Goal: Task Accomplishment & Management: Manage account settings

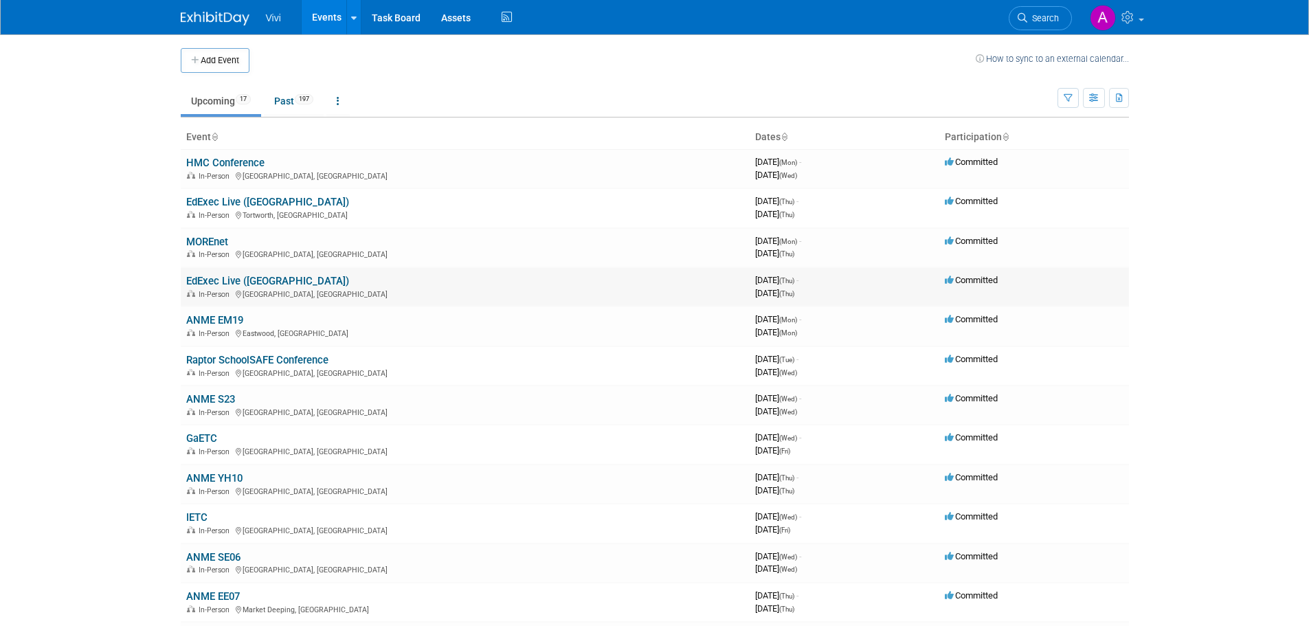
click at [237, 286] on link "EdExec Live ([GEOGRAPHIC_DATA])" at bounding box center [267, 281] width 163 height 12
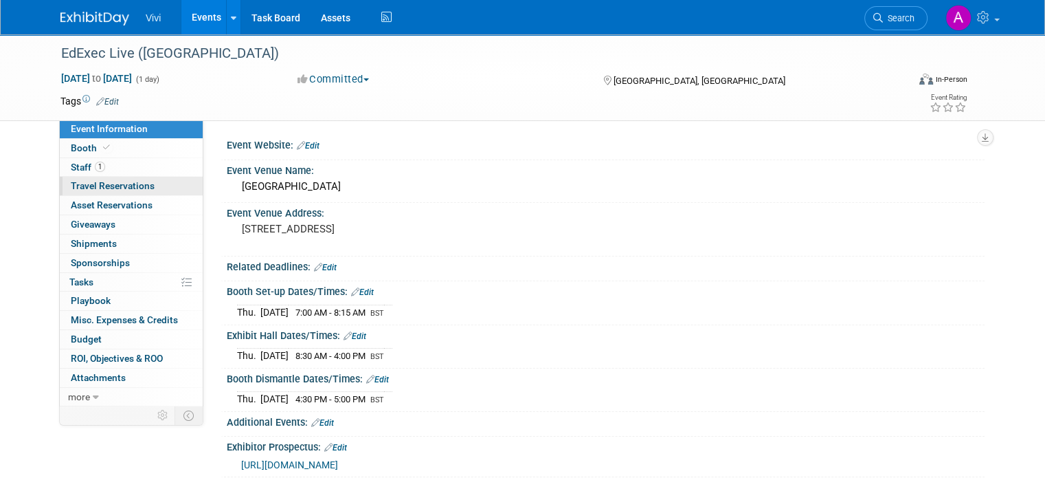
click at [107, 184] on span "Travel Reservations 0" at bounding box center [113, 185] width 84 height 11
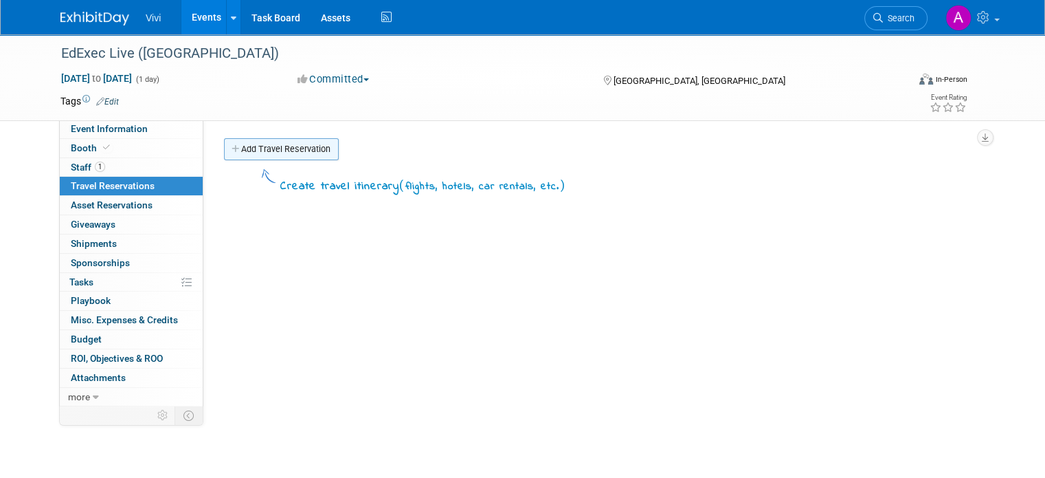
click at [280, 143] on link "Add Travel Reservation" at bounding box center [281, 149] width 115 height 22
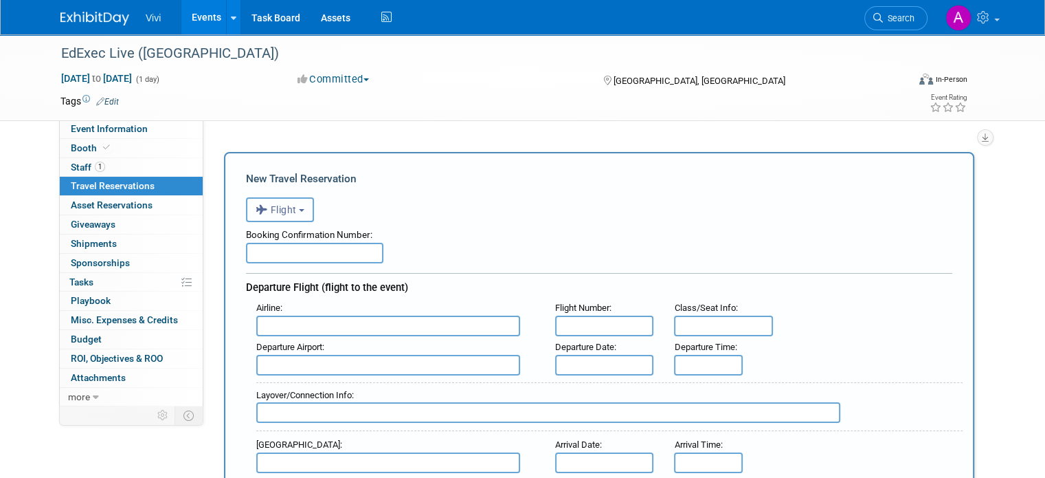
click at [292, 207] on button "Flight" at bounding box center [280, 209] width 68 height 25
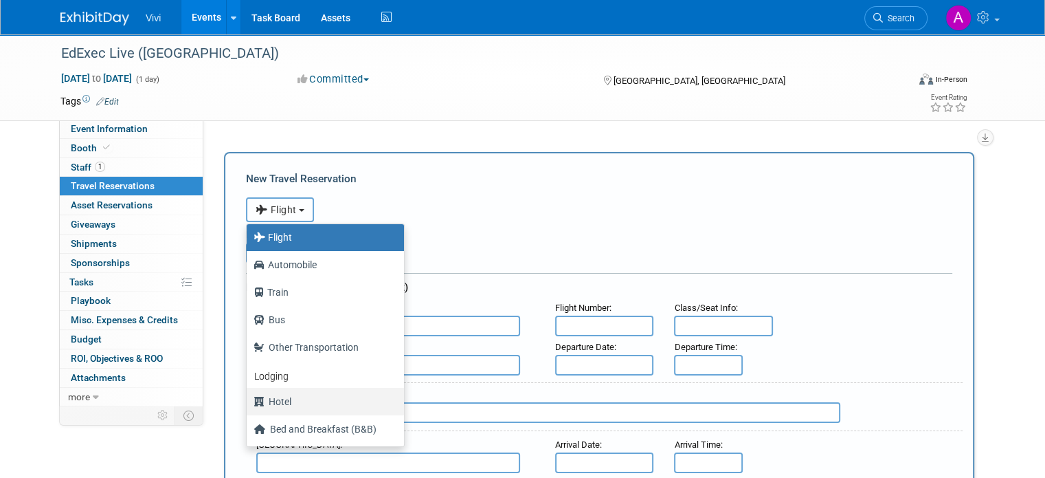
scroll to position [58, 0]
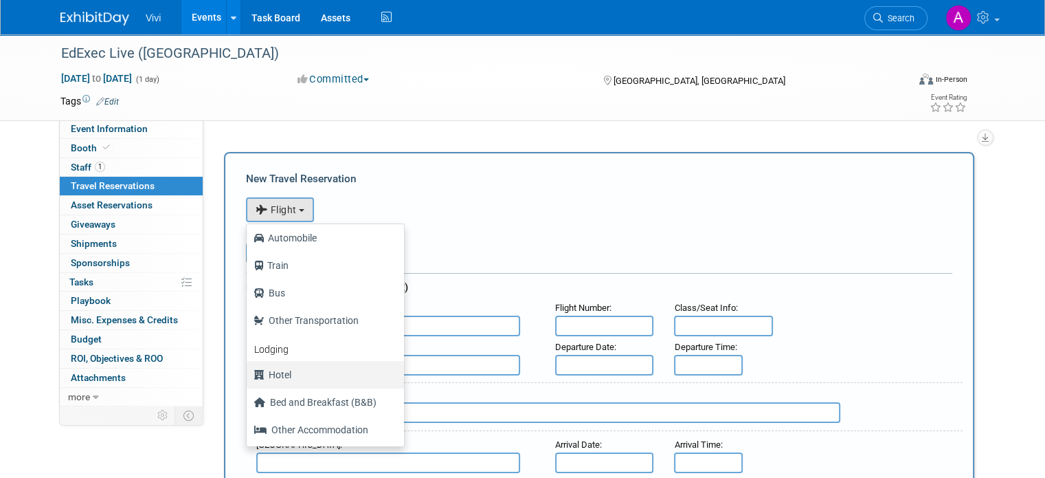
click at [294, 364] on label "Hotel" at bounding box center [322, 375] width 137 height 22
click at [249, 368] on input "Hotel" at bounding box center [244, 372] width 9 height 9
select select "6"
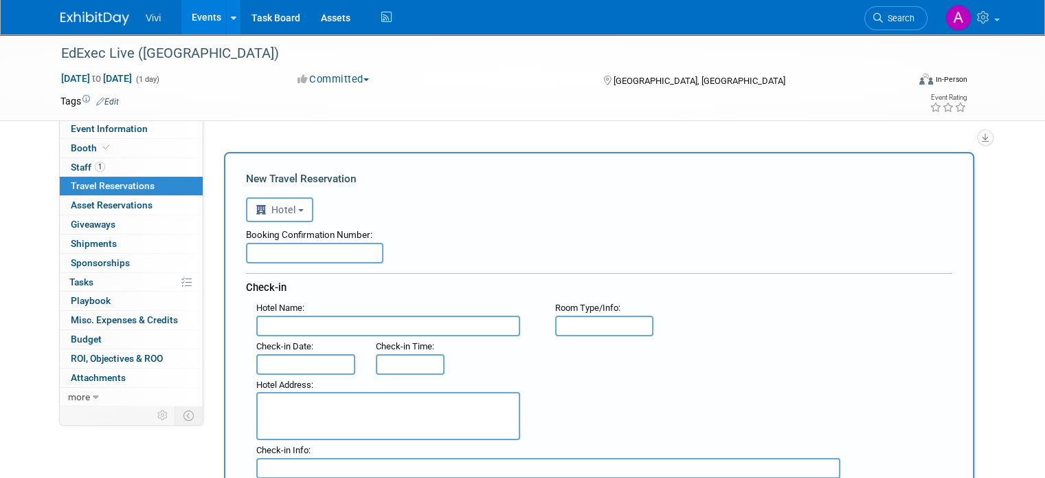
click at [288, 252] on input "text" at bounding box center [314, 253] width 137 height 21
type input "2LXK4DB7"
click at [294, 326] on input "text" at bounding box center [388, 325] width 264 height 21
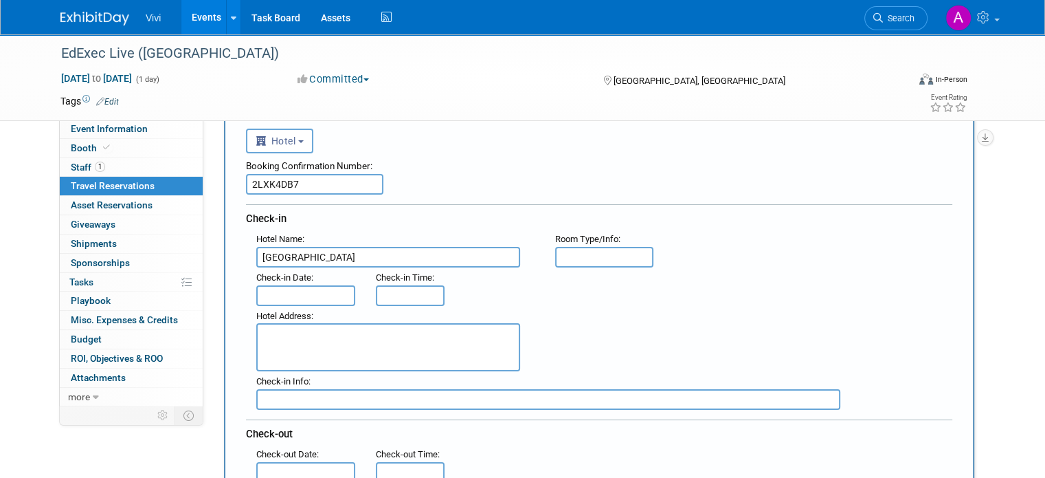
type input "[GEOGRAPHIC_DATA]"
click at [564, 252] on input "text" at bounding box center [604, 257] width 99 height 21
click at [604, 247] on input "Queen" at bounding box center [604, 257] width 99 height 21
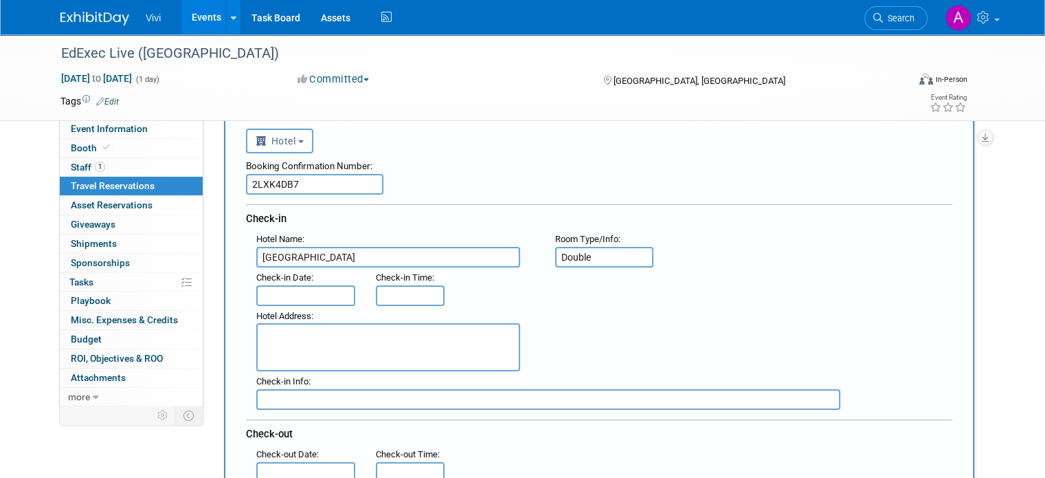
type input "Double"
click at [271, 291] on input "text" at bounding box center [305, 295] width 99 height 21
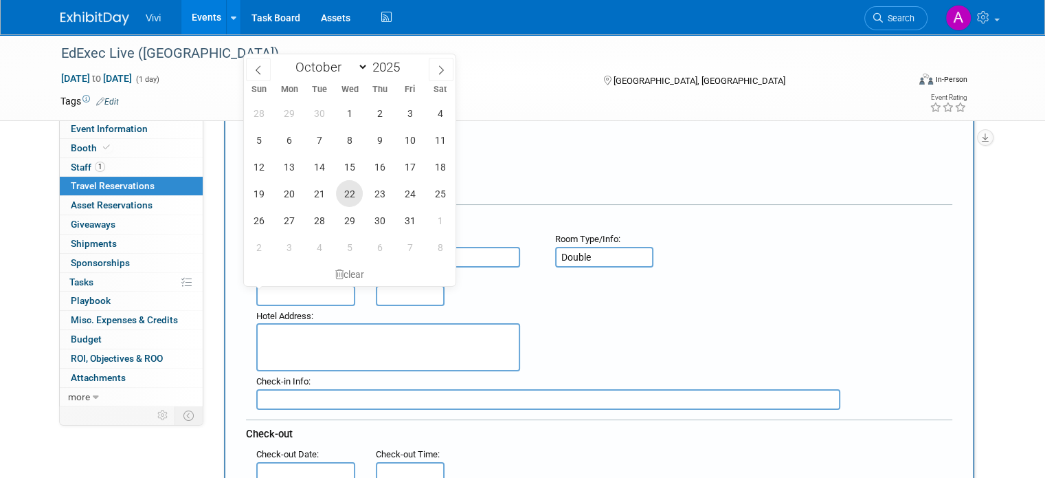
click at [355, 196] on span "22" at bounding box center [349, 193] width 27 height 27
type input "[DATE]"
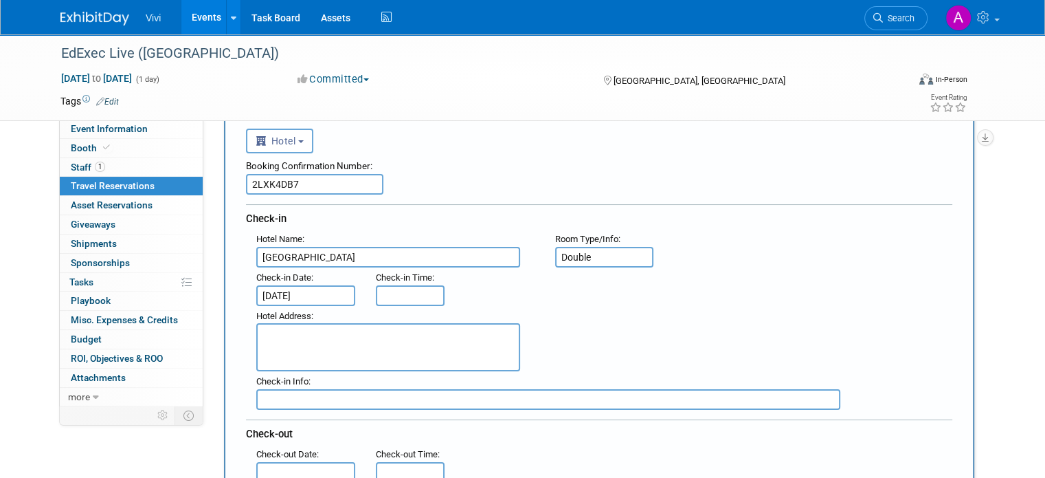
type input "3:00 PM"
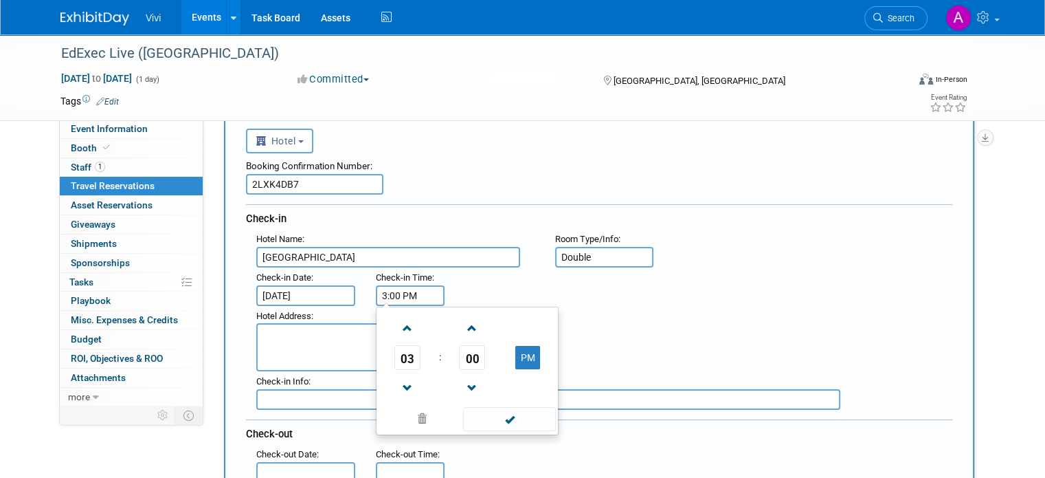
click at [388, 289] on input "3:00 PM" at bounding box center [410, 295] width 69 height 21
click at [492, 413] on span at bounding box center [509, 419] width 93 height 24
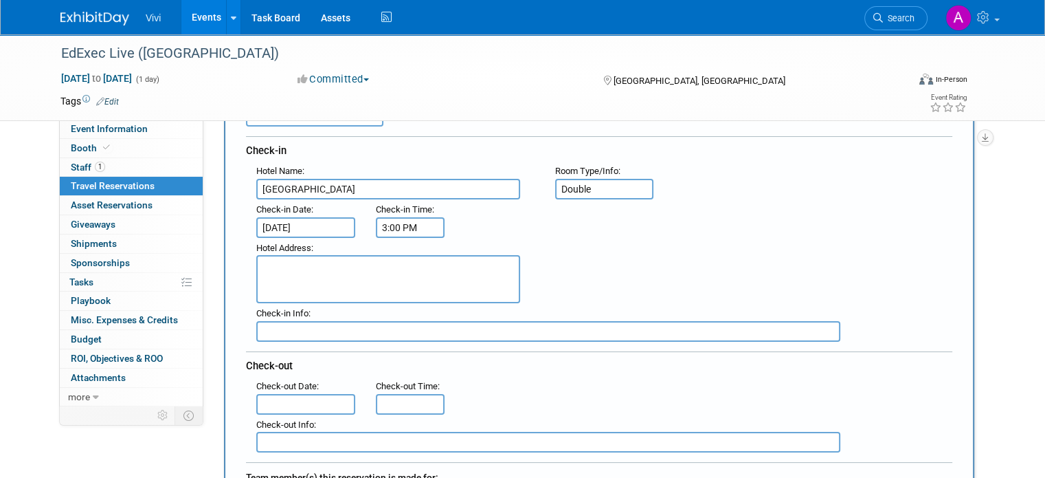
scroll to position [137, 0]
click at [313, 274] on textarea at bounding box center [388, 278] width 264 height 48
click at [313, 280] on textarea at bounding box center [388, 278] width 264 height 48
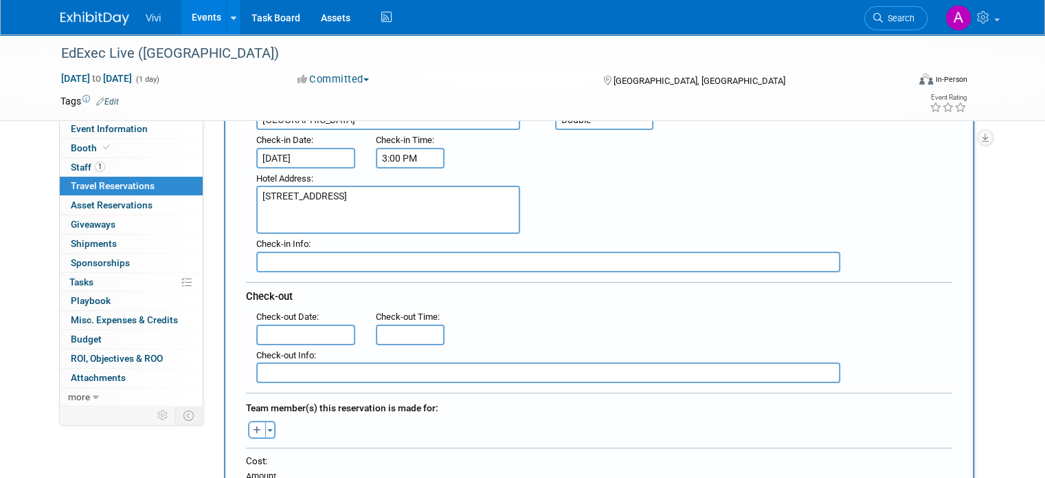
scroll to position [275, 0]
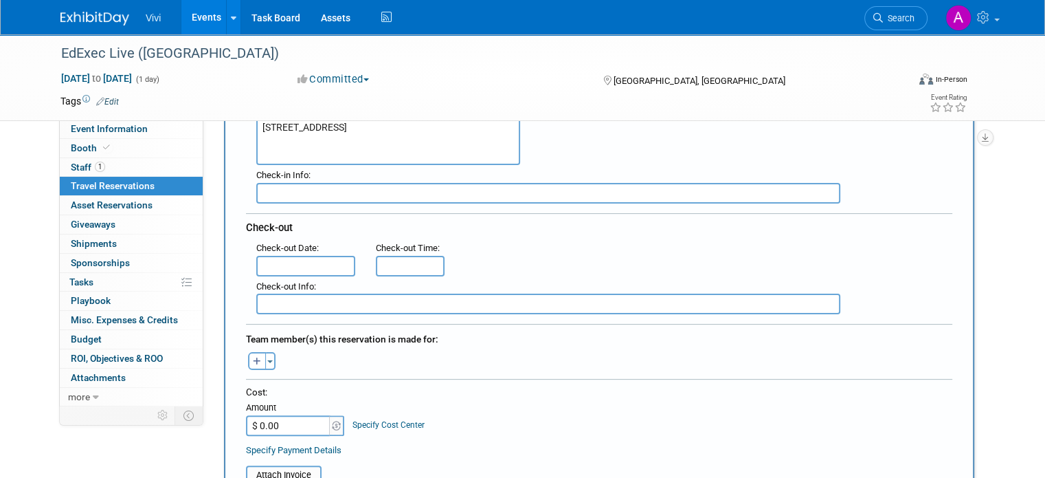
type textarea "[STREET_ADDRESS]"
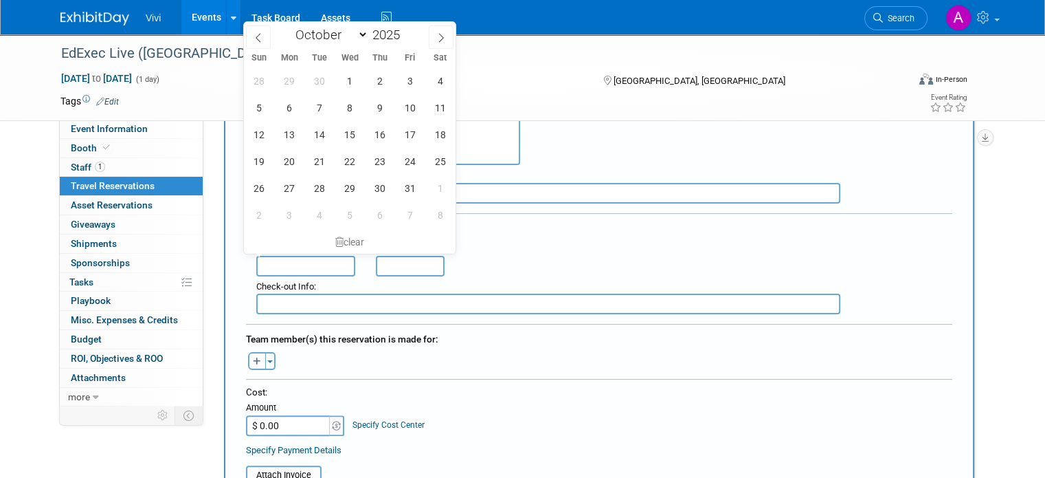
click at [313, 256] on input "text" at bounding box center [305, 266] width 99 height 21
click at [382, 164] on span "23" at bounding box center [379, 161] width 27 height 27
type input "[DATE]"
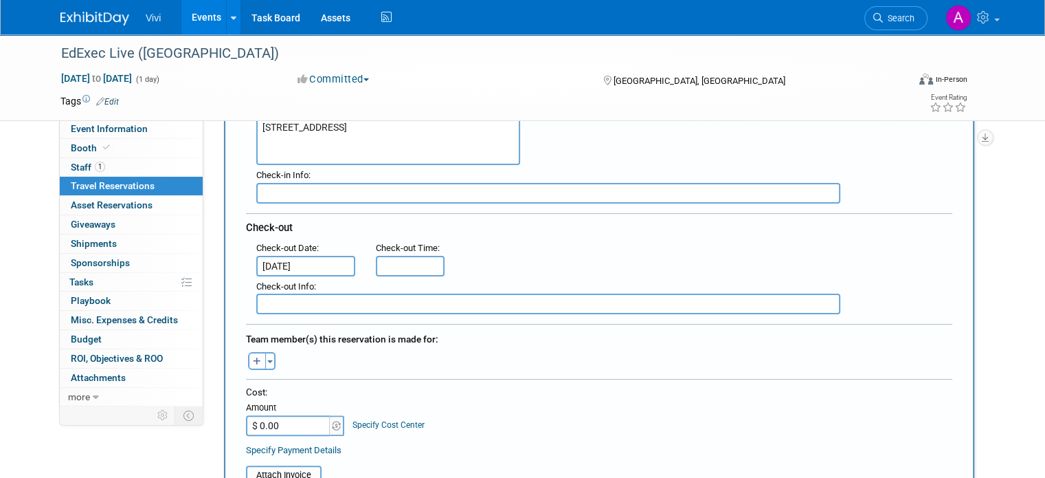
type input "11:00 AM"
click at [386, 265] on input "11:00 AM" at bounding box center [410, 266] width 69 height 21
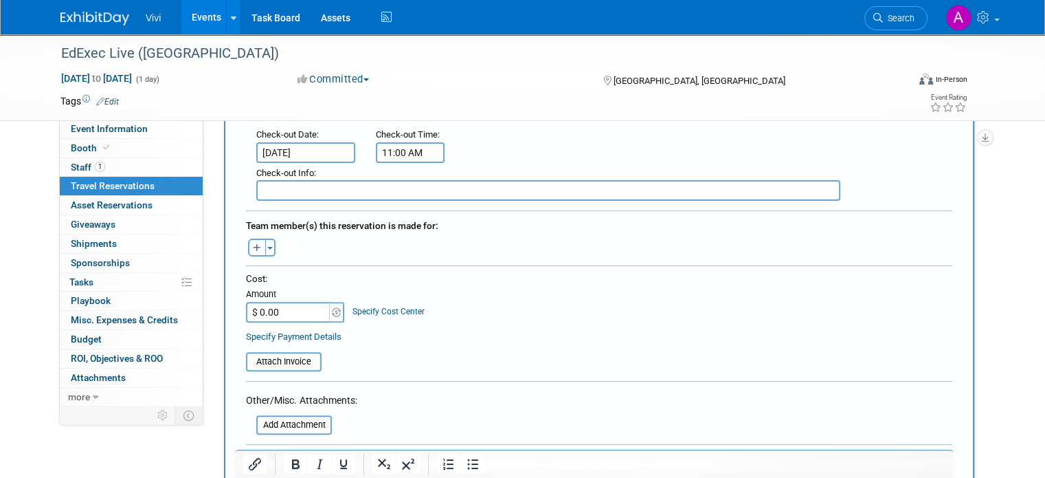
click at [248, 238] on button "button" at bounding box center [257, 247] width 18 height 18
select select
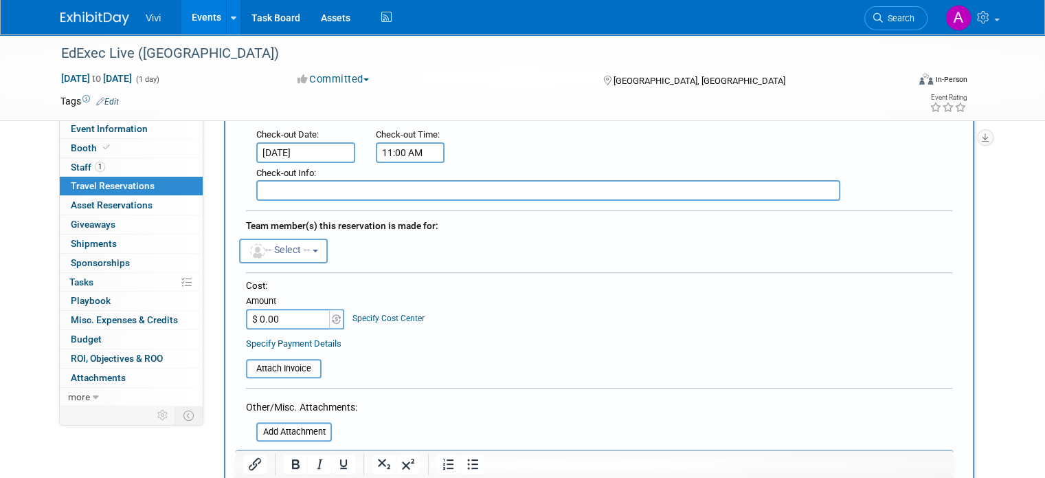
scroll to position [412, 0]
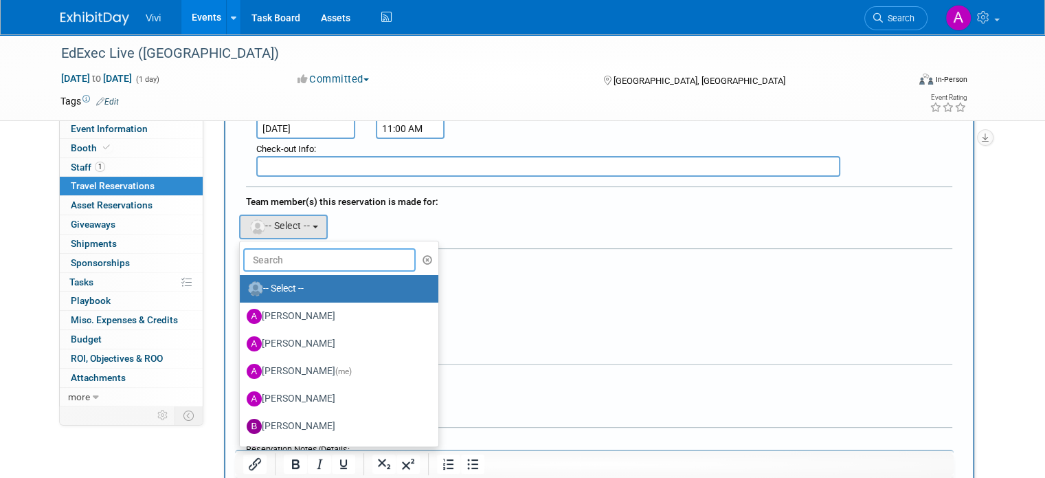
click at [289, 258] on input "text" at bounding box center [329, 259] width 173 height 23
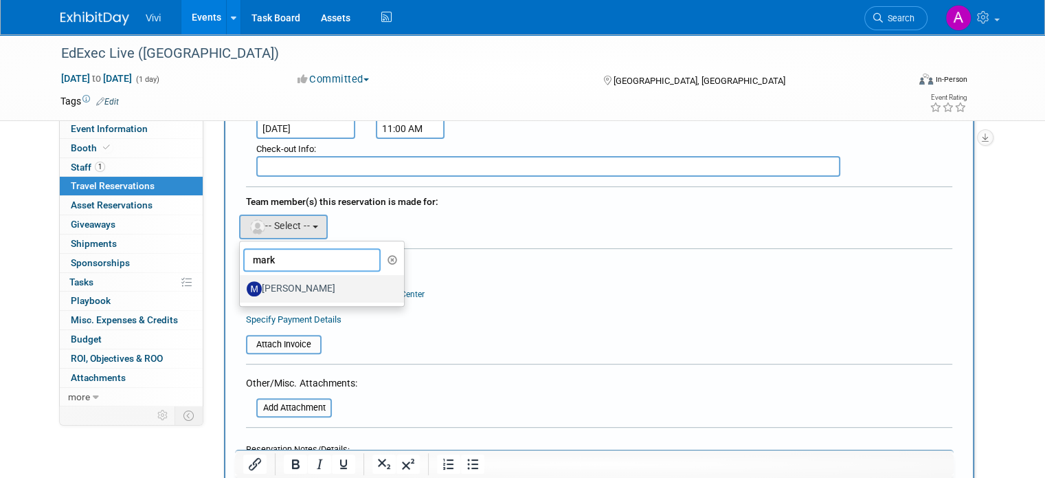
type input "mark"
click at [289, 278] on label "[PERSON_NAME]" at bounding box center [319, 289] width 144 height 22
click at [242, 282] on input "[PERSON_NAME]" at bounding box center [237, 286] width 9 height 9
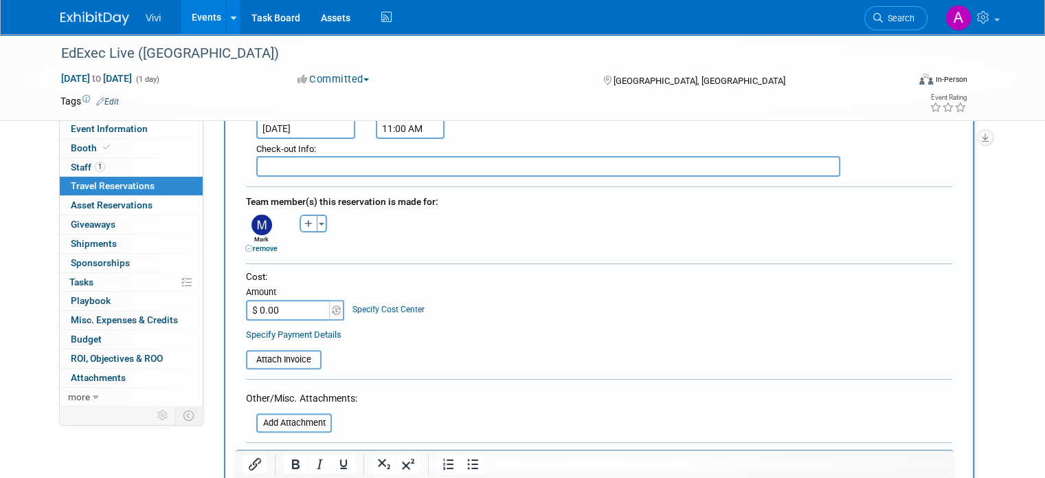
click at [284, 300] on input "$ 0.00" at bounding box center [289, 310] width 86 height 21
type input "$ 127.08"
click at [490, 309] on div "Cost: Amount $ 127.08 Specify Cost Center Cost Center -- Not Specified --" at bounding box center [599, 295] width 707 height 50
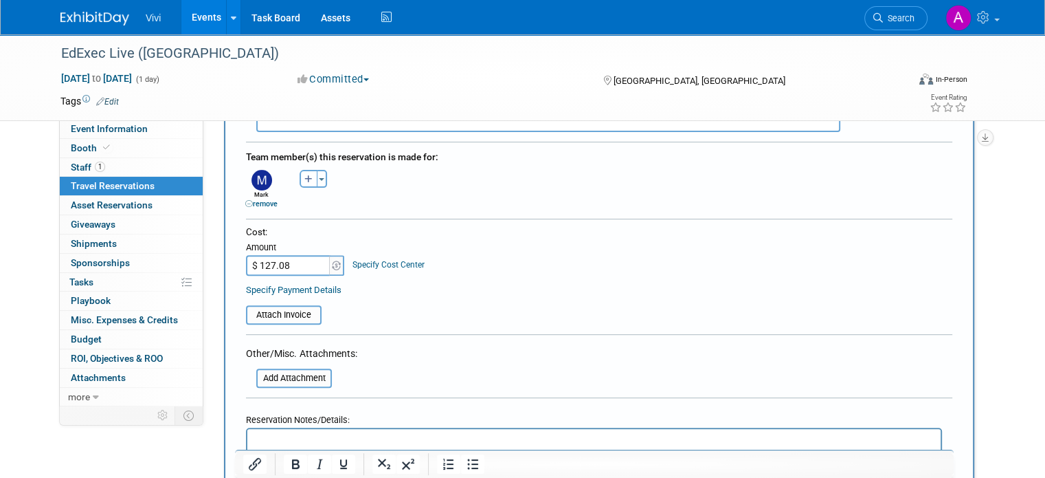
scroll to position [550, 0]
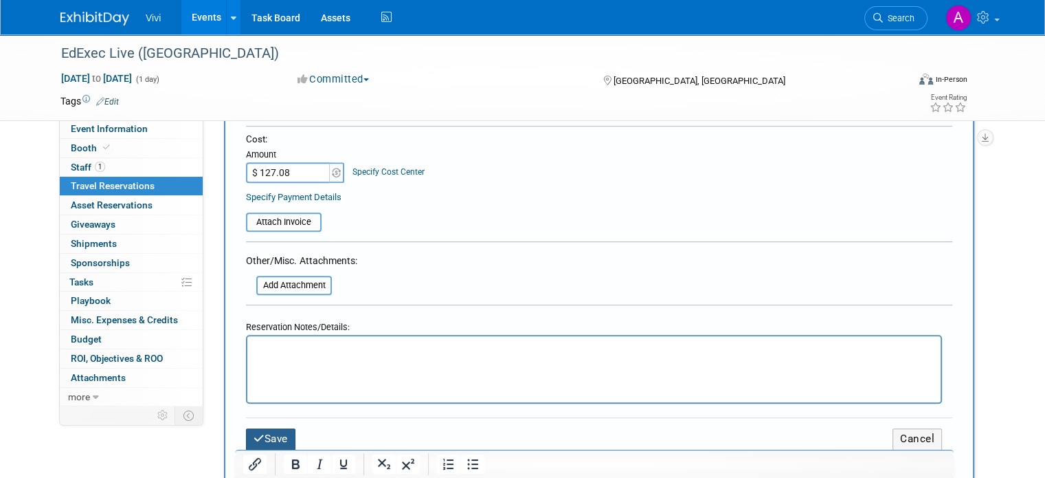
click at [261, 428] on button "Save" at bounding box center [270, 438] width 49 height 21
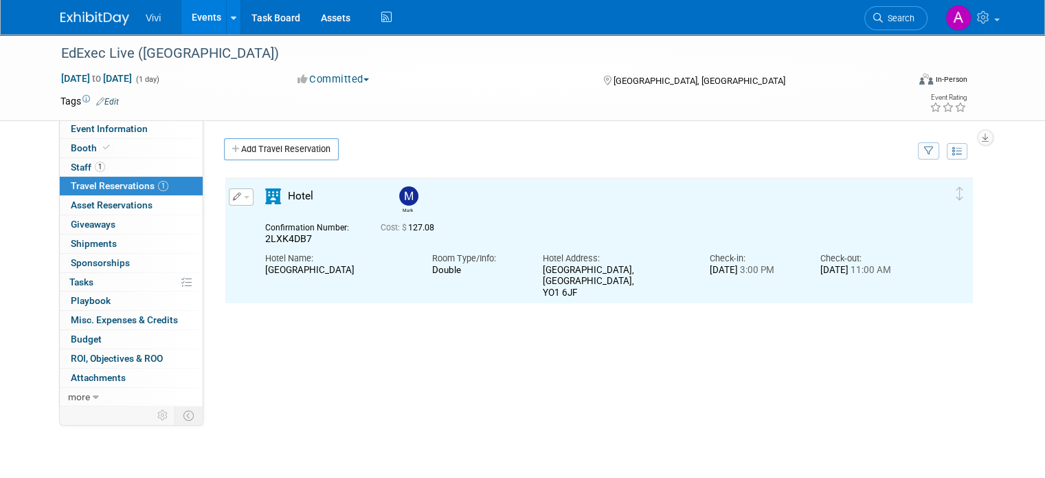
scroll to position [0, 0]
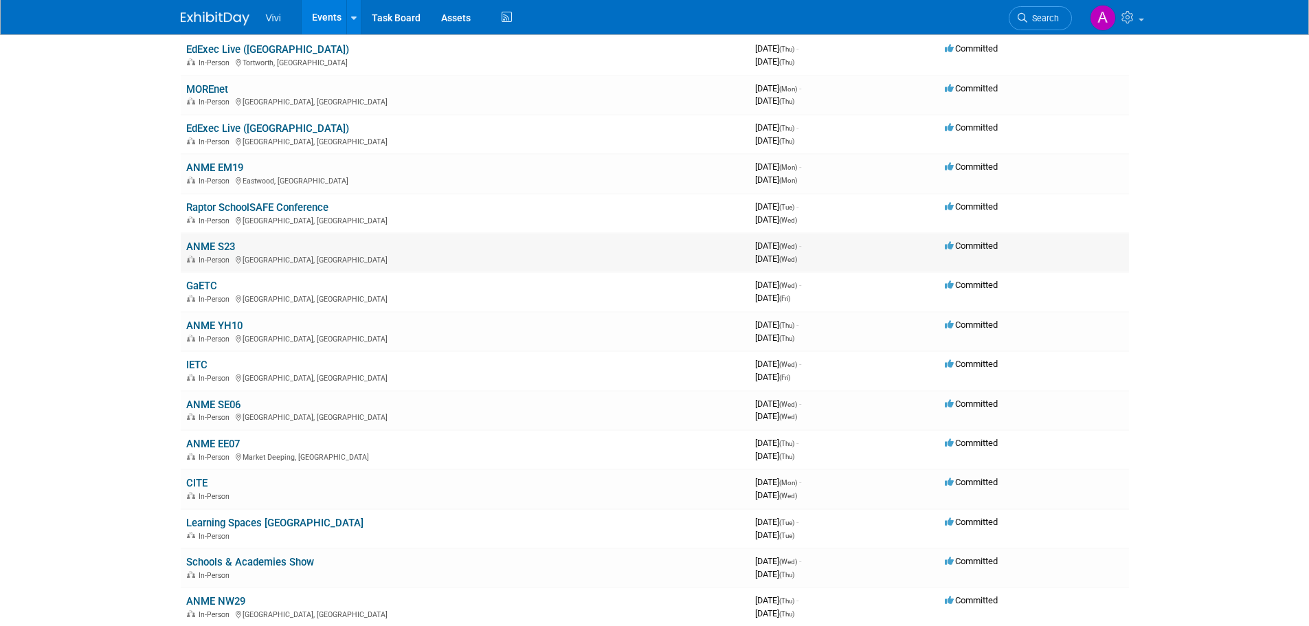
scroll to position [275, 0]
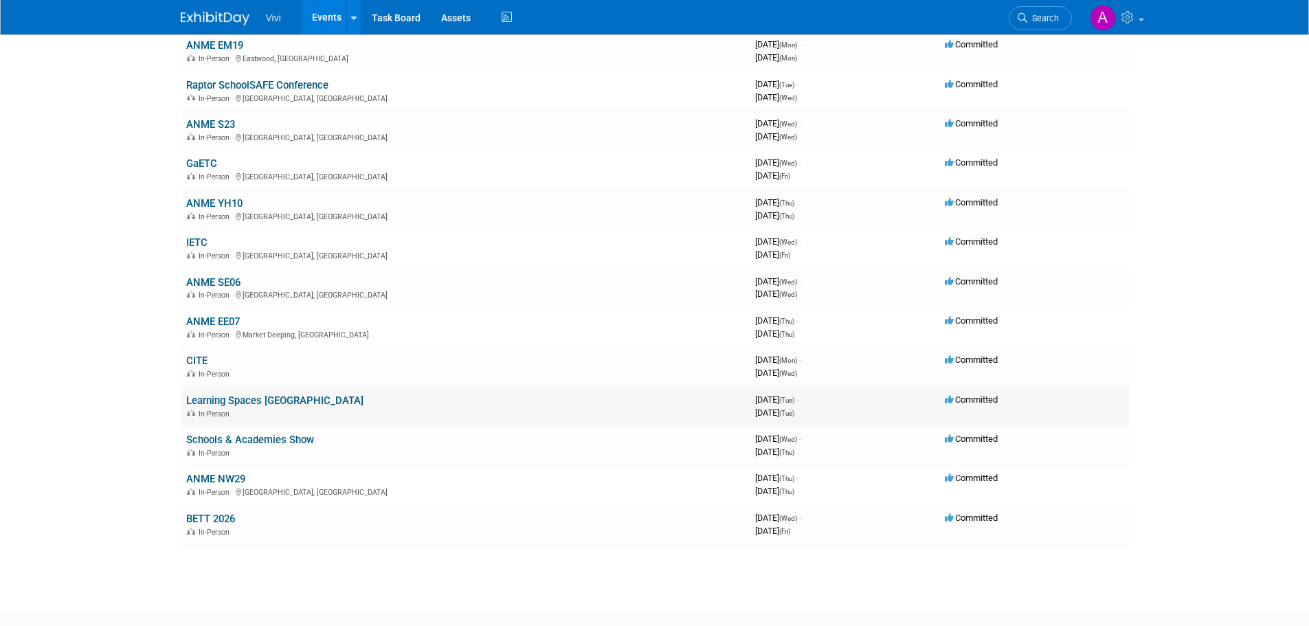
click at [243, 403] on link "Learning Spaces [GEOGRAPHIC_DATA]" at bounding box center [274, 401] width 177 height 12
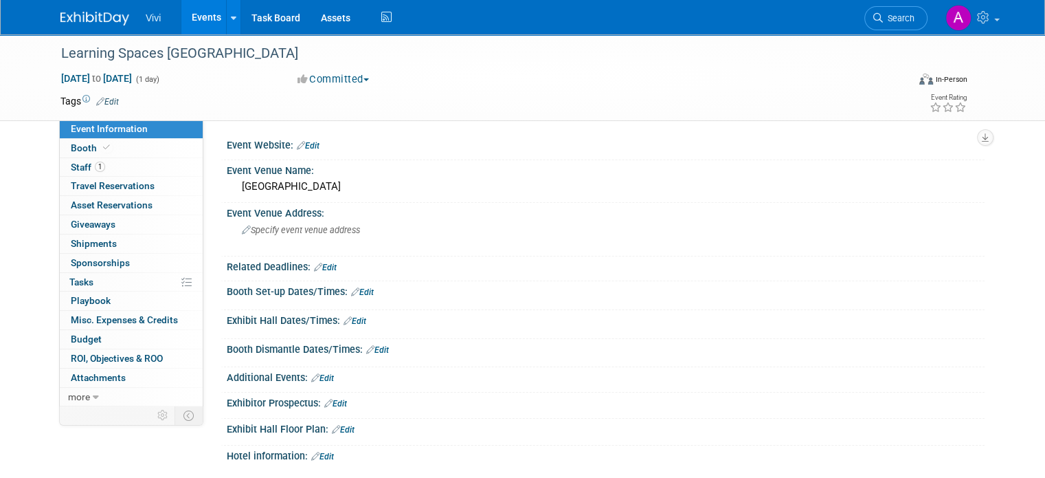
click at [351, 293] on icon at bounding box center [355, 291] width 8 height 9
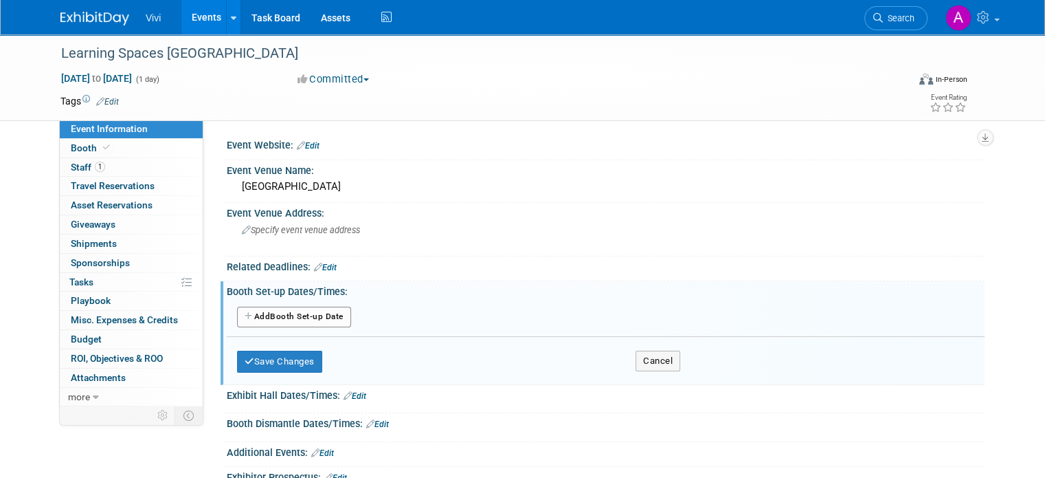
click at [303, 328] on div "Add Another Booth Set-up Date" at bounding box center [606, 317] width 758 height 26
click at [302, 321] on button "Add Another Booth Set-up Date" at bounding box center [294, 317] width 114 height 21
select select "10"
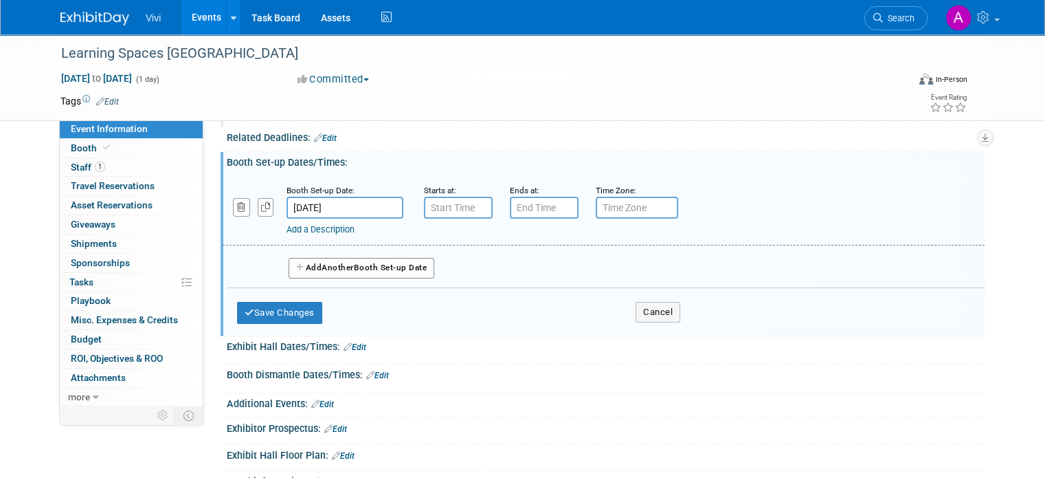
scroll to position [137, 0]
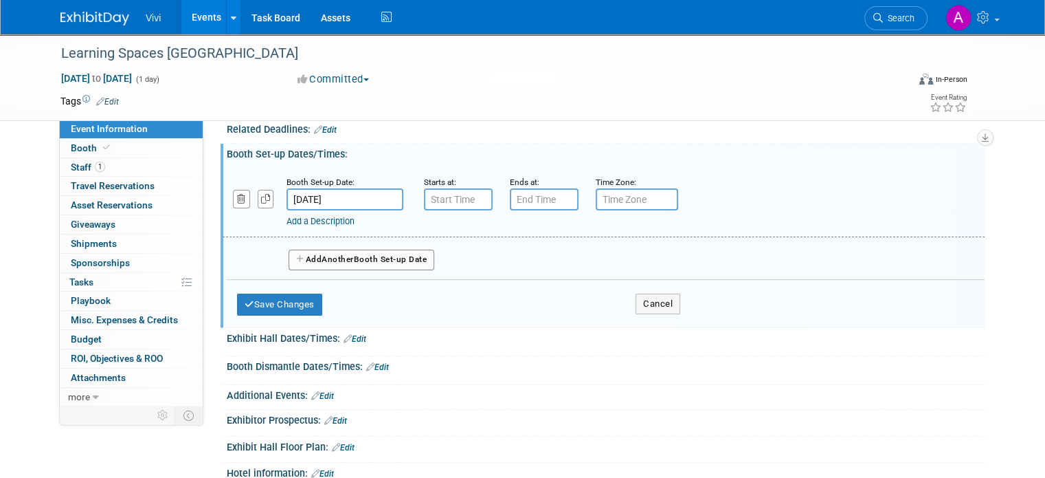
click at [370, 203] on body "Vivi Events Add Event Bulk Upload Events Shareable Event Boards Recently Viewed…" at bounding box center [522, 102] width 1045 height 478
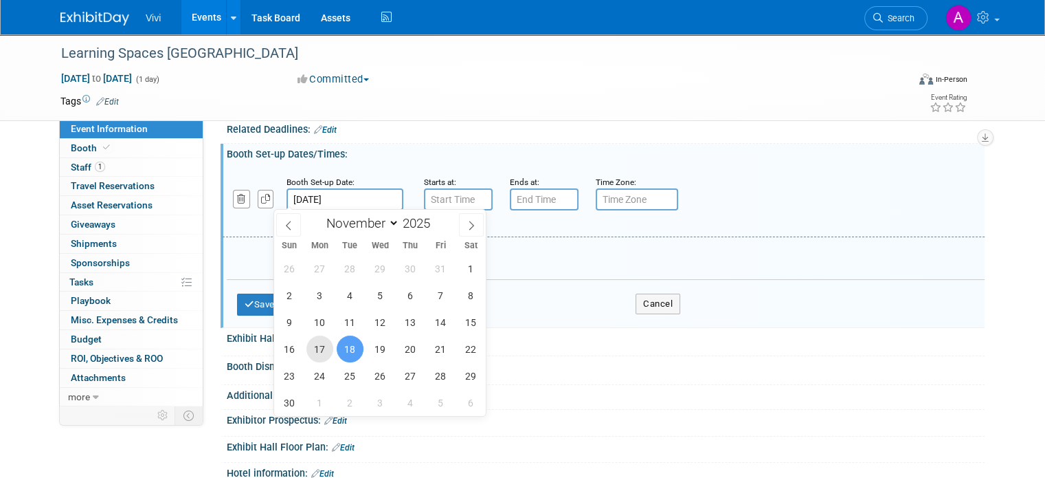
click at [328, 348] on span "17" at bounding box center [320, 348] width 27 height 27
type input "Nov 17, 2025"
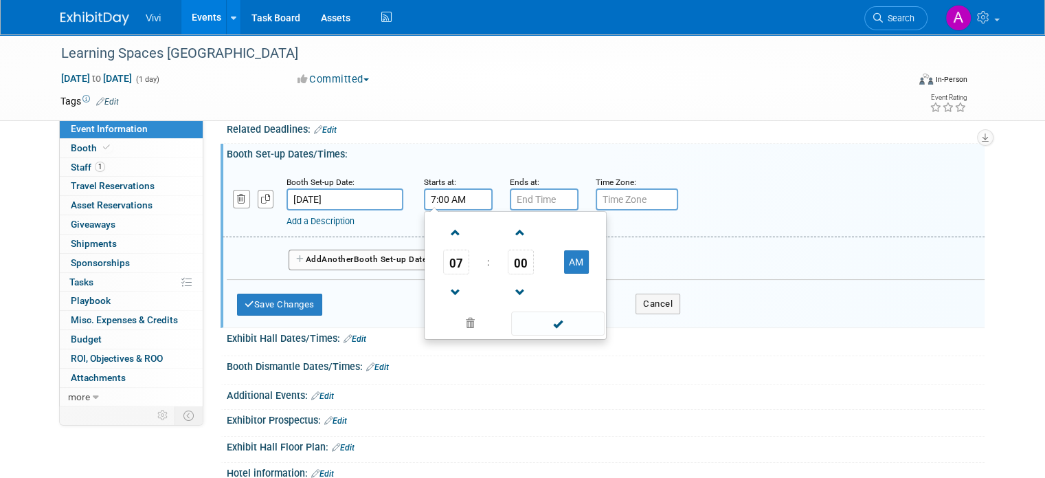
click at [435, 197] on input "7:00 AM" at bounding box center [458, 199] width 69 height 22
click at [443, 258] on span "07" at bounding box center [456, 261] width 26 height 25
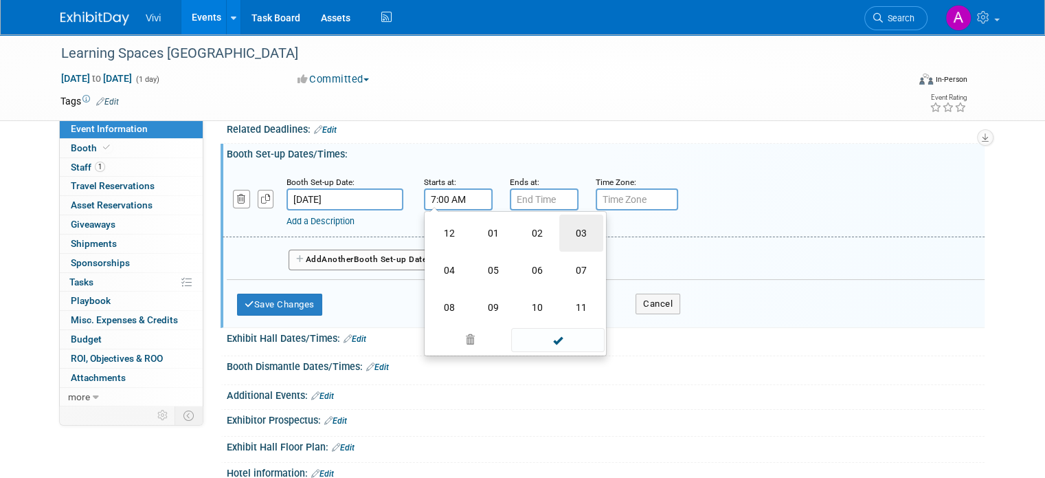
click at [559, 227] on td "03" at bounding box center [581, 232] width 44 height 37
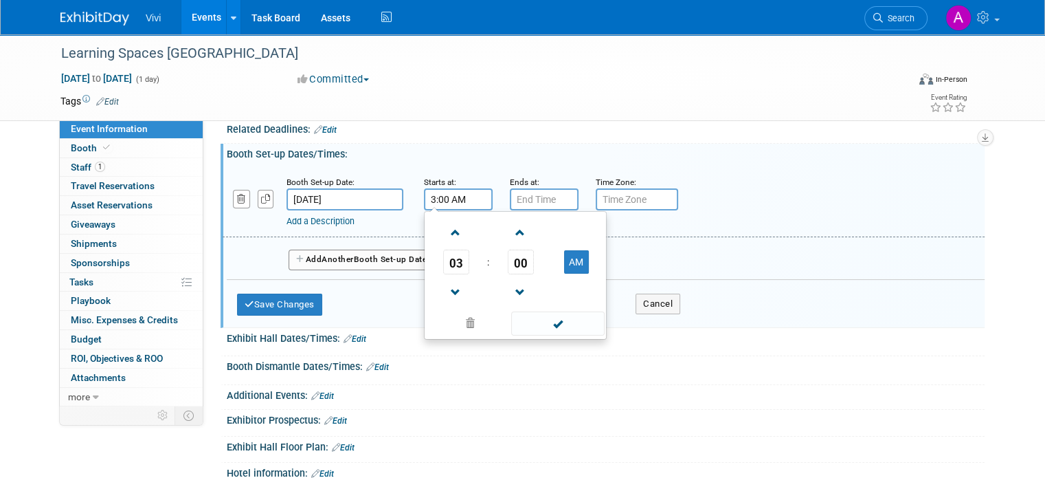
click at [549, 256] on td "AM" at bounding box center [576, 261] width 54 height 25
click at [564, 257] on button "AM" at bounding box center [576, 261] width 25 height 23
type input "3:00 PM"
click at [543, 201] on input "7:00 PM" at bounding box center [544, 199] width 69 height 22
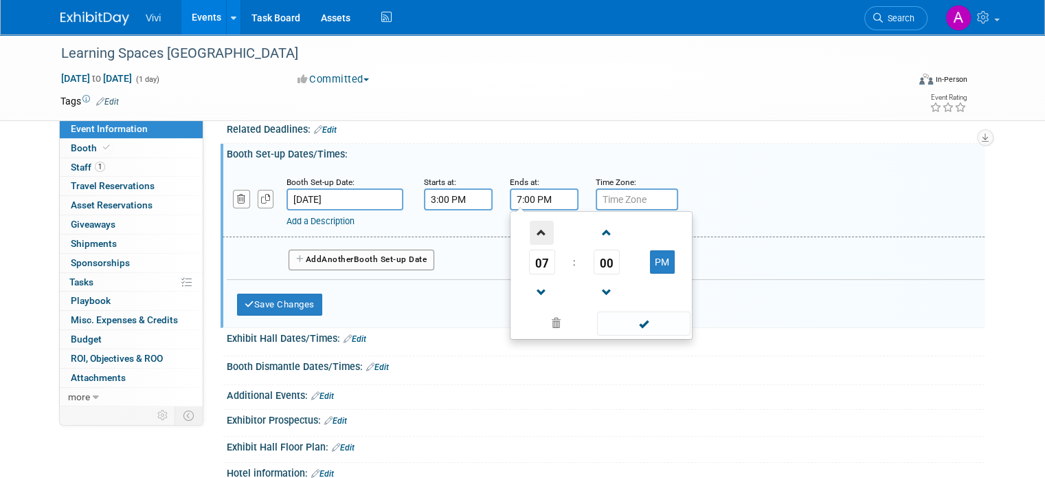
click at [530, 233] on span at bounding box center [542, 233] width 24 height 24
type input "8:00 PM"
click at [608, 198] on input "text" at bounding box center [637, 199] width 82 height 22
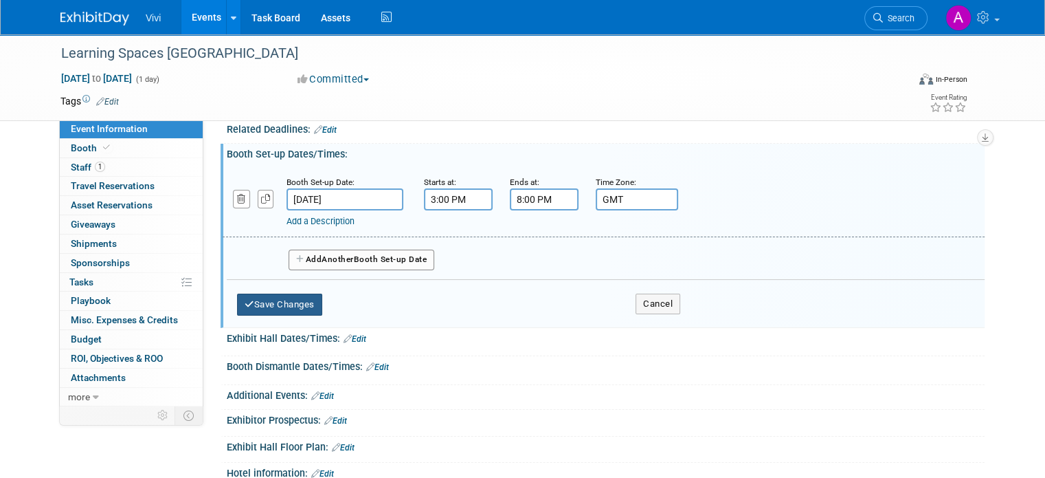
type input "GMT"
click at [288, 296] on button "Save Changes" at bounding box center [279, 304] width 85 height 22
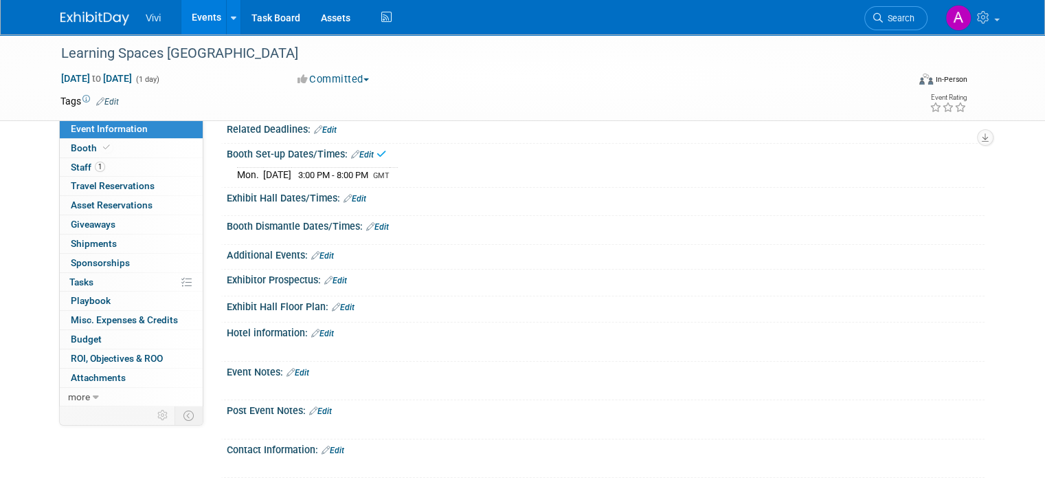
click at [379, 229] on link "Edit" at bounding box center [377, 227] width 23 height 10
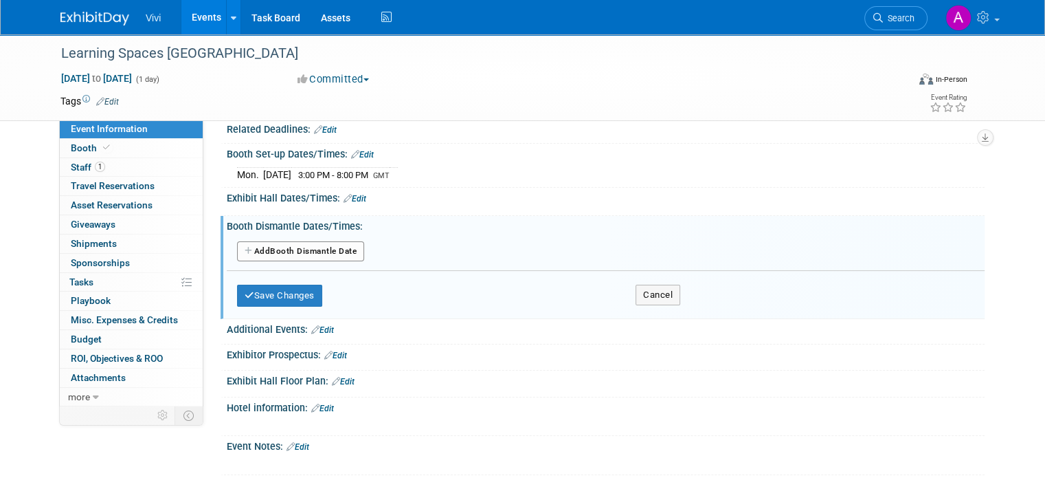
click at [299, 249] on button "Add Another Booth Dismantle Date" at bounding box center [300, 251] width 127 height 21
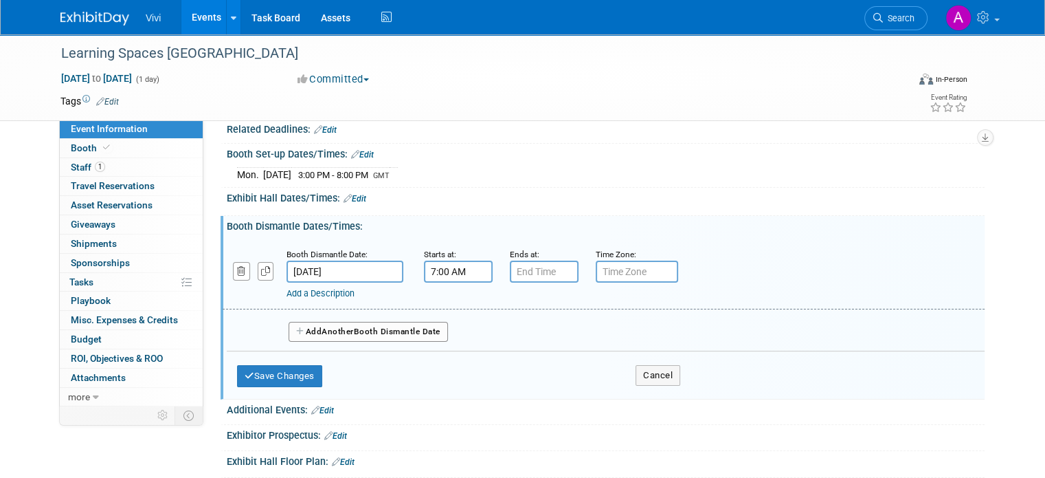
click at [447, 272] on input "7:00 AM" at bounding box center [458, 271] width 69 height 22
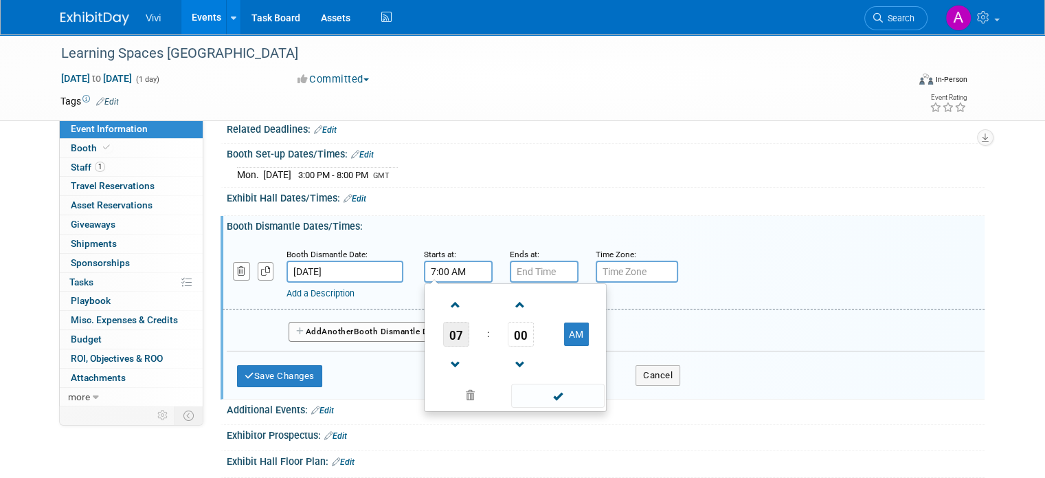
click at [449, 329] on span "07" at bounding box center [456, 334] width 26 height 25
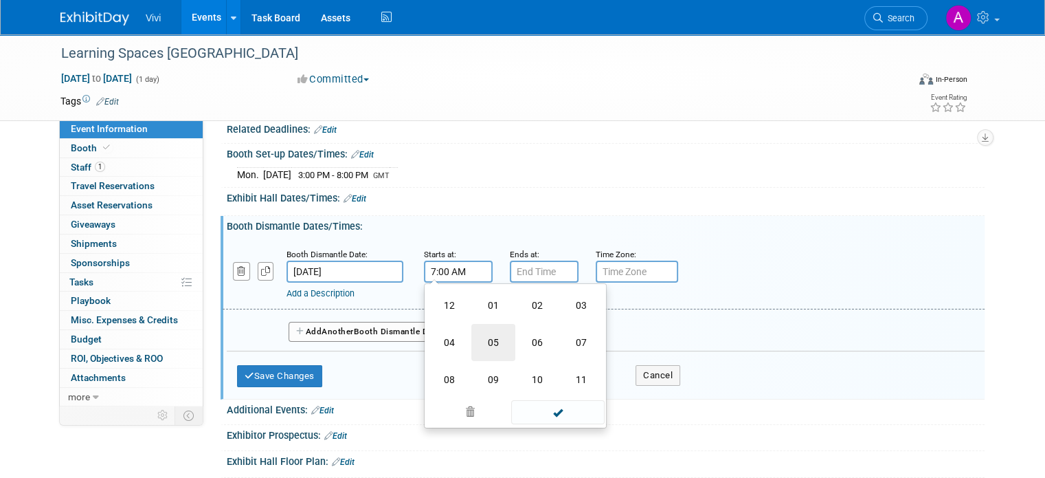
click at [480, 340] on td "05" at bounding box center [493, 342] width 44 height 37
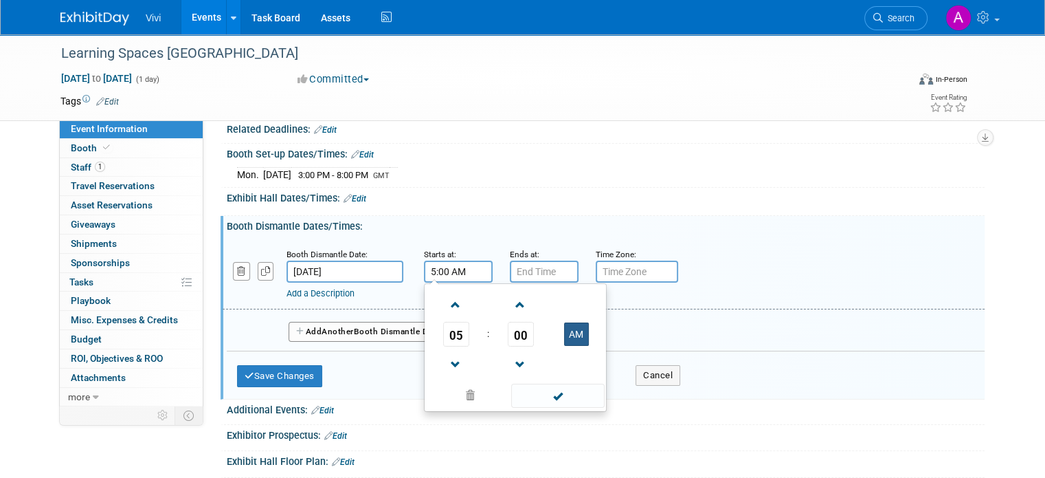
click at [564, 332] on button "AM" at bounding box center [576, 333] width 25 height 23
type input "5:00 PM"
click at [536, 269] on input "7:00 PM" at bounding box center [544, 271] width 69 height 22
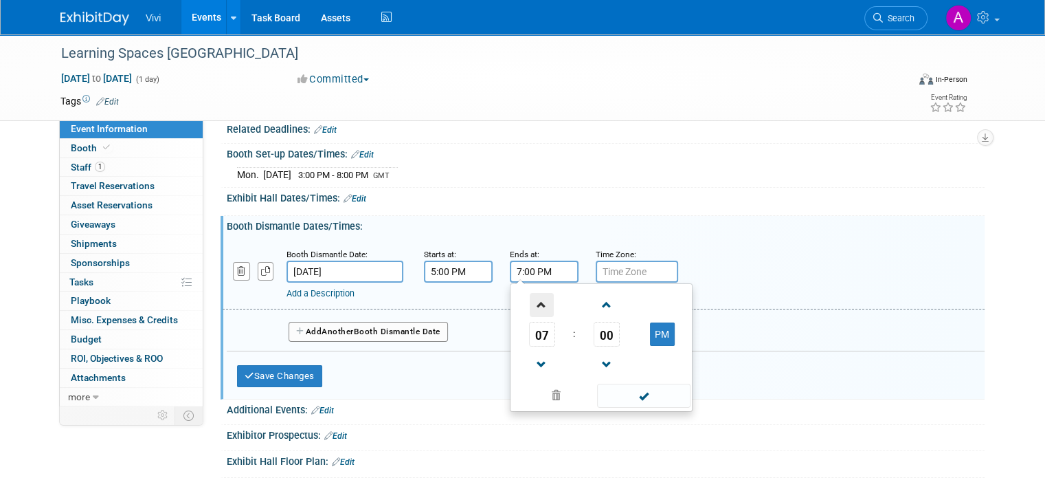
click at [536, 304] on span at bounding box center [542, 305] width 24 height 24
type input "10:00 PM"
click at [643, 271] on input "text" at bounding box center [637, 271] width 82 height 22
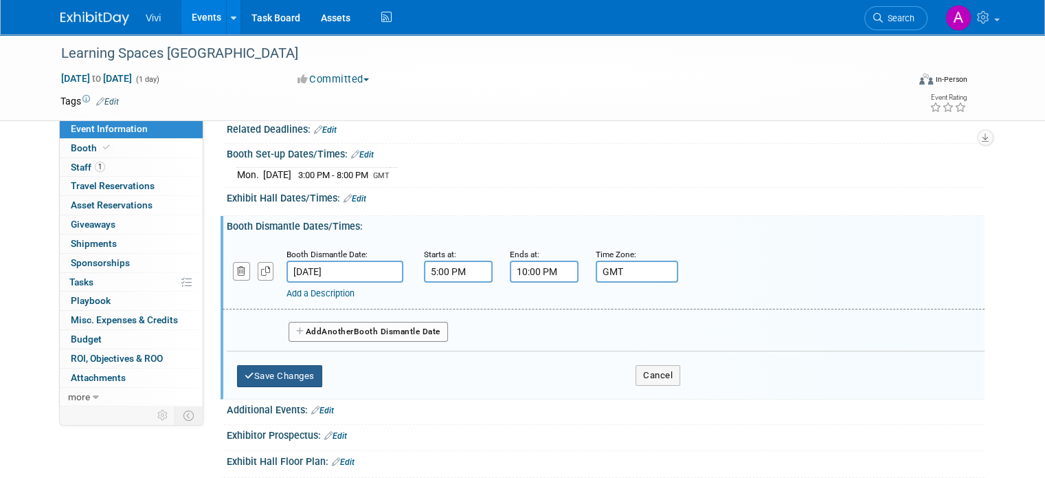
type input "GMT"
click at [271, 370] on button "Save Changes" at bounding box center [279, 376] width 85 height 22
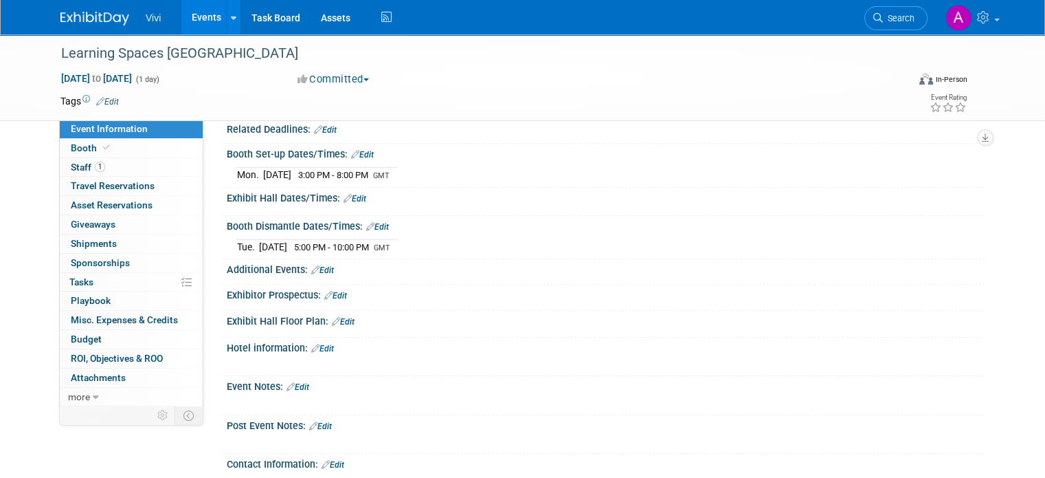
click at [344, 197] on link "Edit" at bounding box center [355, 199] width 23 height 10
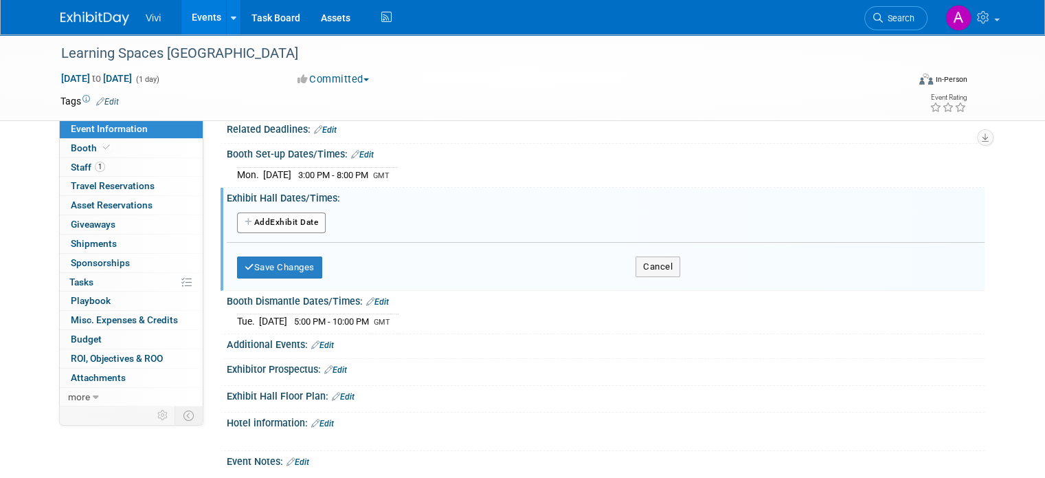
click at [289, 231] on div "Add Another Exhibit Date" at bounding box center [606, 223] width 758 height 26
click at [289, 229] on button "Add Another Exhibit Date" at bounding box center [281, 222] width 89 height 21
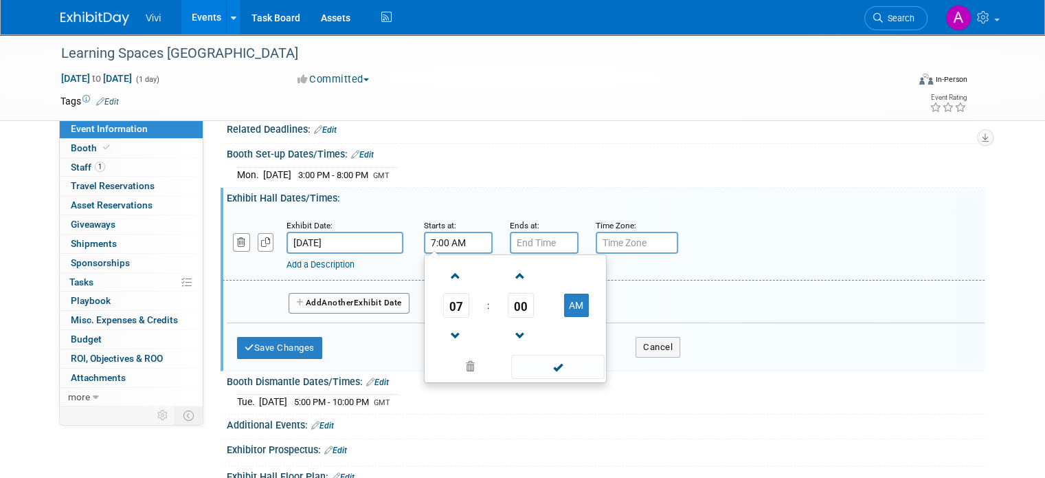
click at [454, 236] on input "7:00 AM" at bounding box center [458, 243] width 69 height 22
click at [444, 272] on span at bounding box center [456, 276] width 24 height 24
type input "9:00 AM"
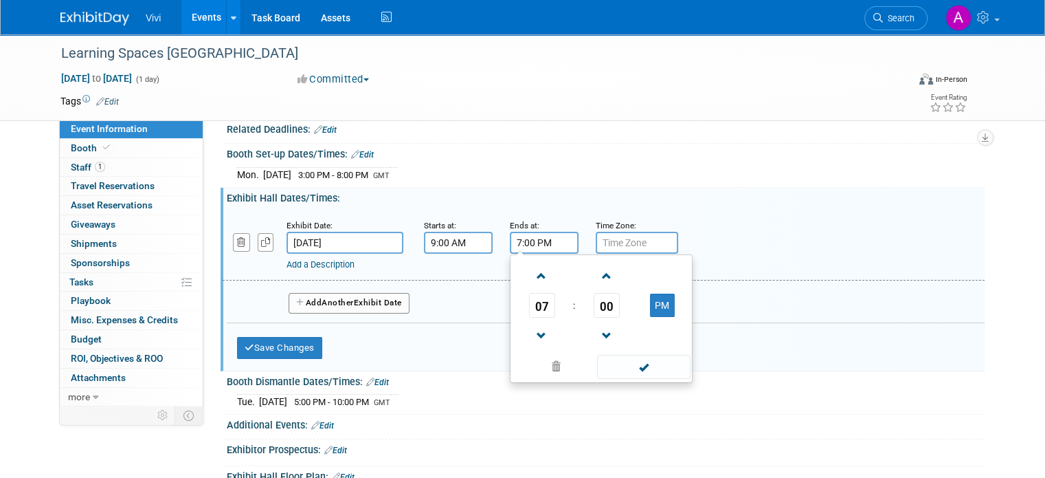
click at [525, 245] on input "7:00 PM" at bounding box center [544, 243] width 69 height 22
click at [533, 325] on span at bounding box center [542, 336] width 24 height 24
click at [580, 304] on td "00" at bounding box center [606, 305] width 57 height 25
click at [594, 304] on span "00" at bounding box center [607, 305] width 26 height 25
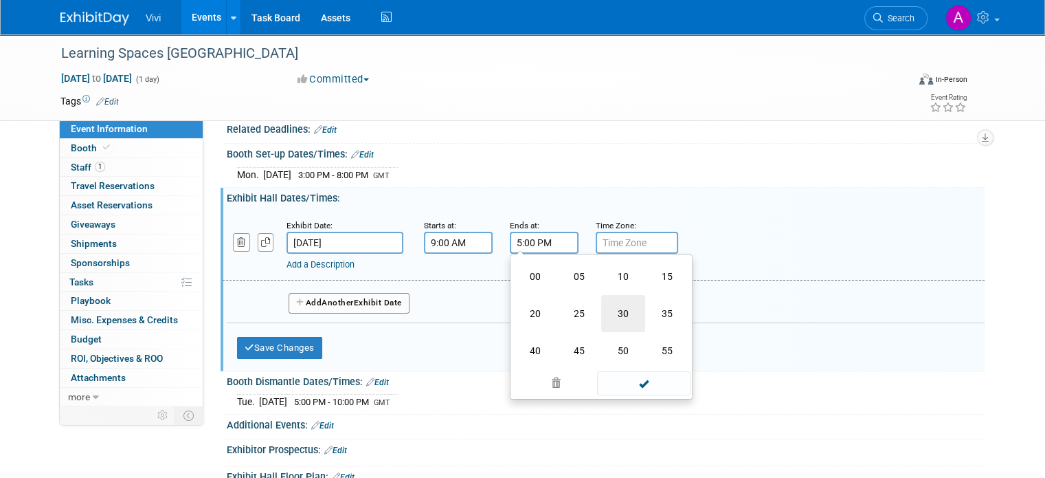
click at [617, 318] on td "30" at bounding box center [623, 313] width 44 height 37
type input "5:30 PM"
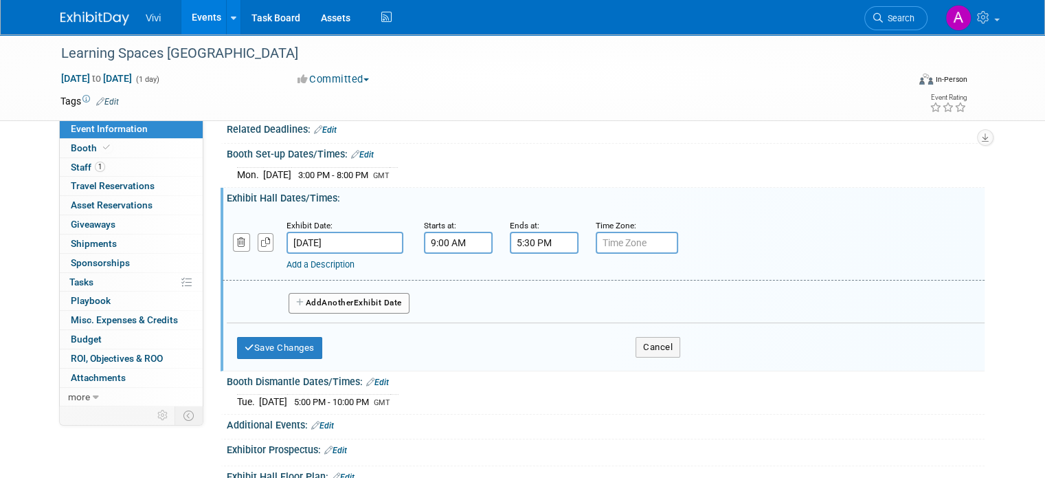
click at [634, 228] on div "Time Zone: Apply to all" at bounding box center [628, 225] width 65 height 14
click at [636, 236] on input "text" at bounding box center [637, 243] width 82 height 22
type input "GMT"
click at [299, 343] on button "Save Changes" at bounding box center [279, 348] width 85 height 22
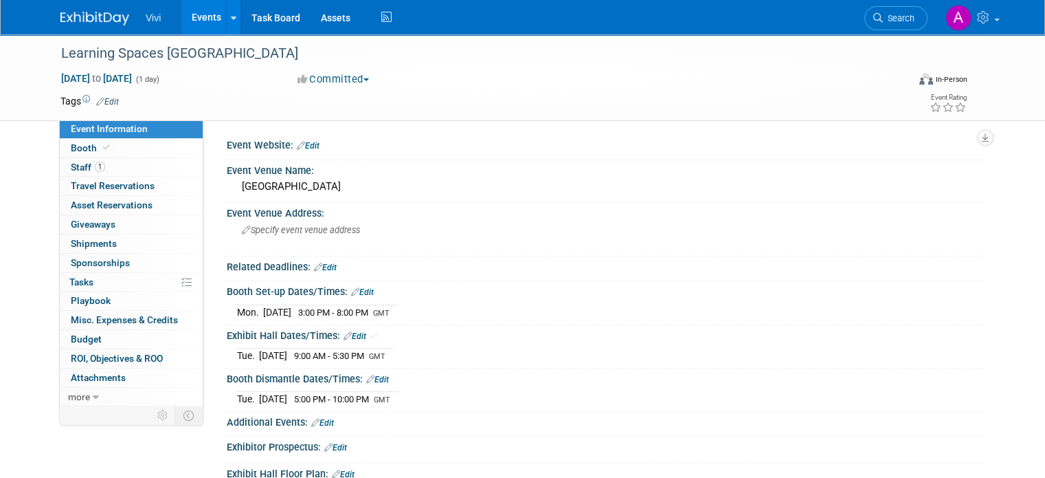
scroll to position [0, 0]
click at [142, 153] on link "Booth" at bounding box center [131, 148] width 143 height 19
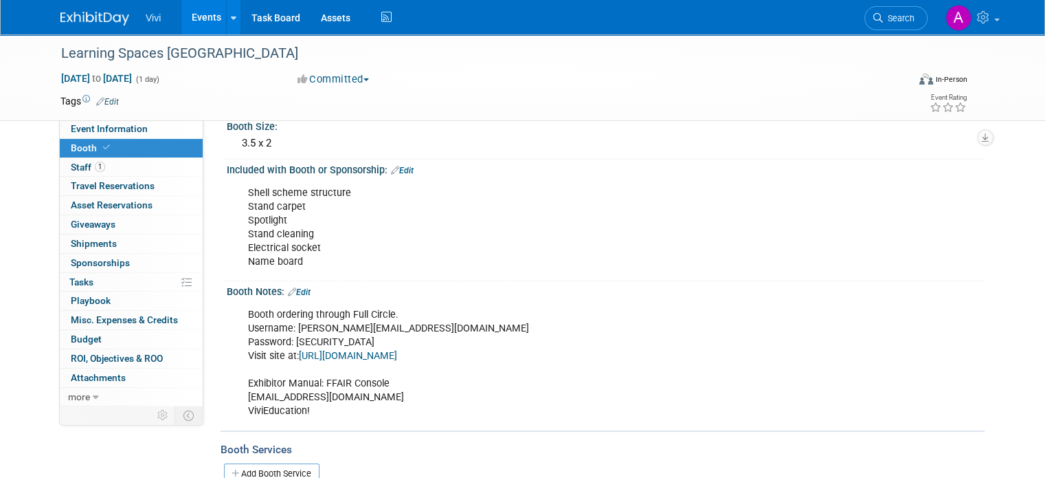
scroll to position [137, 0]
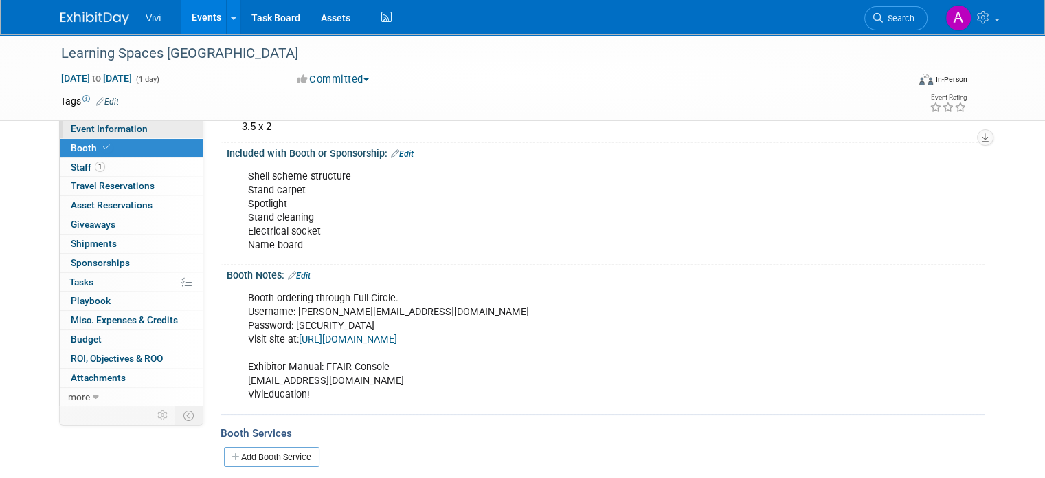
click at [142, 129] on link "Event Information" at bounding box center [131, 129] width 143 height 19
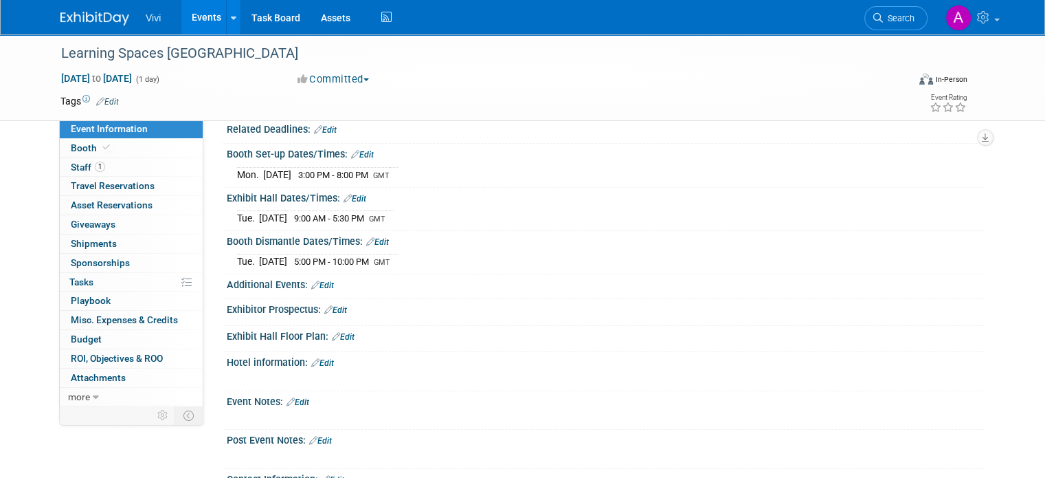
scroll to position [206, 0]
